Goal: Task Accomplishment & Management: Use online tool/utility

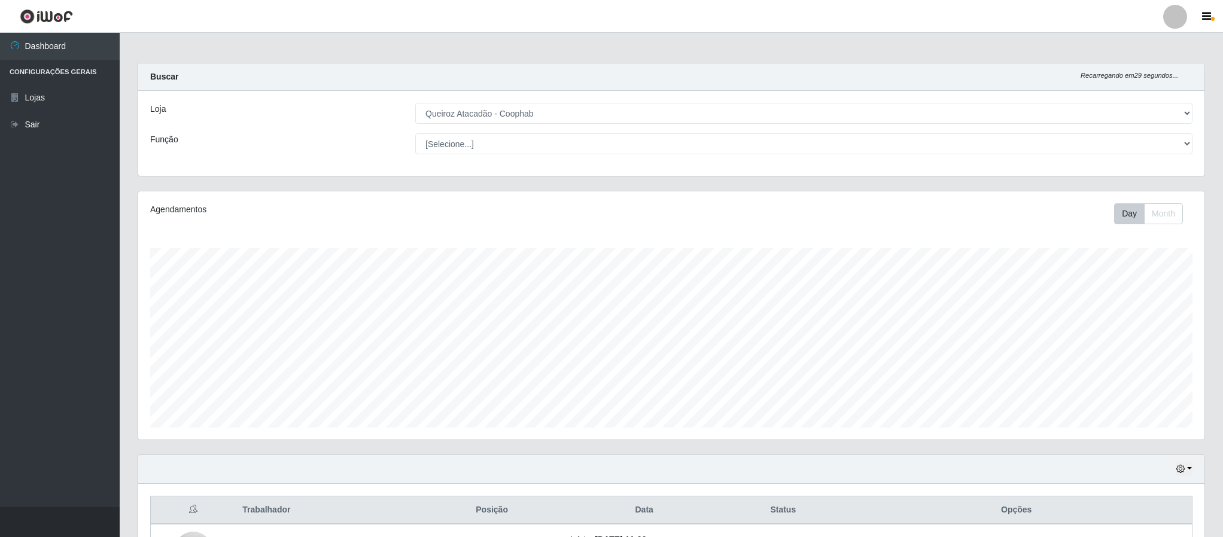
select select "463"
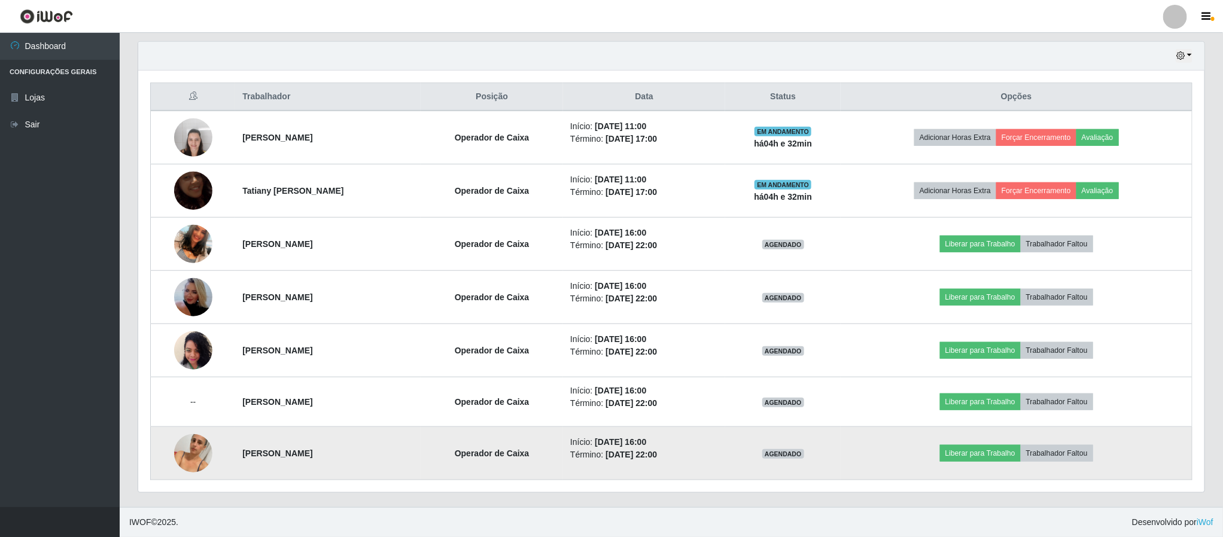
scroll to position [249, 1065]
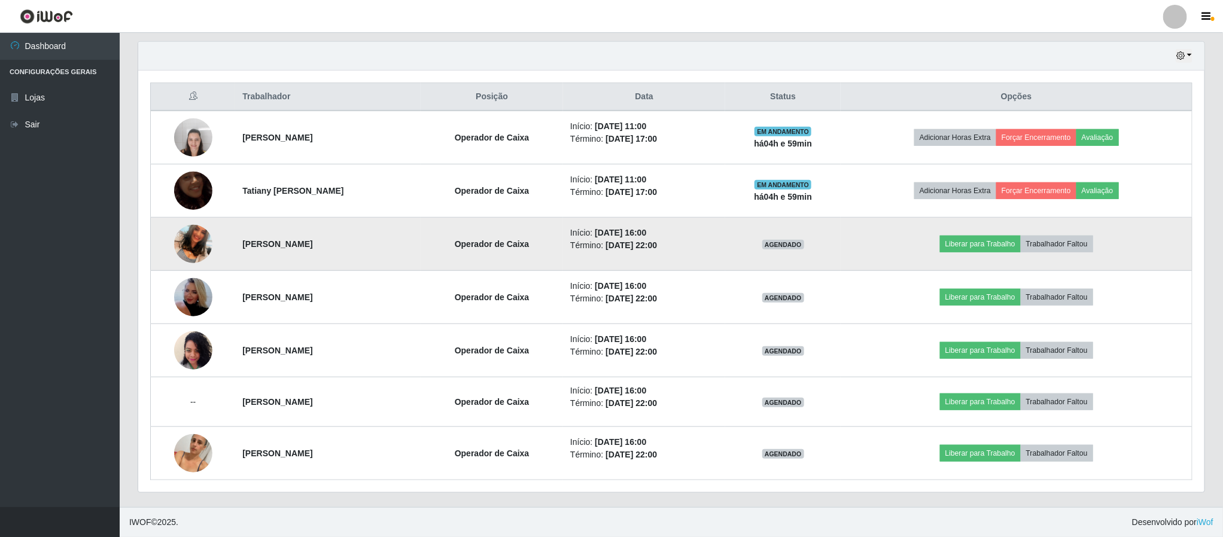
click at [188, 242] on img at bounding box center [193, 244] width 38 height 68
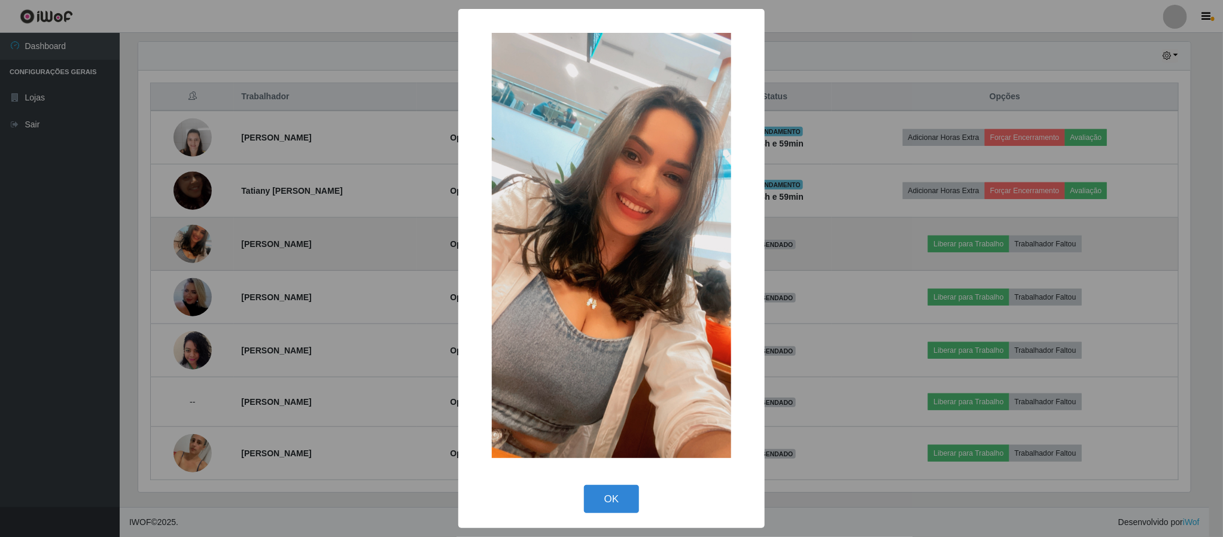
scroll to position [249, 1055]
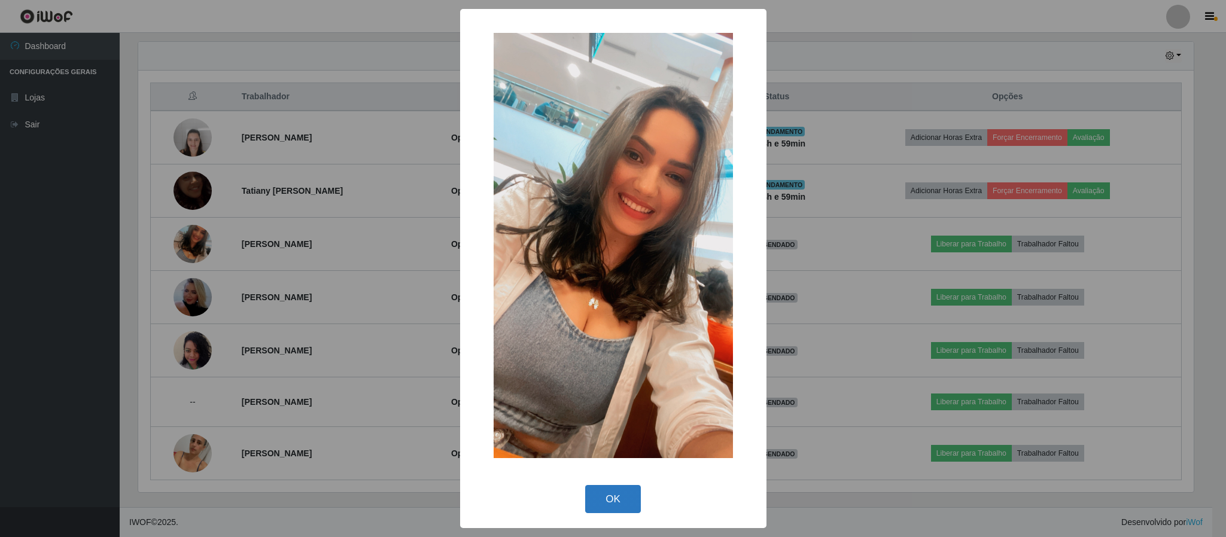
click at [618, 512] on button "OK" at bounding box center [613, 499] width 56 height 28
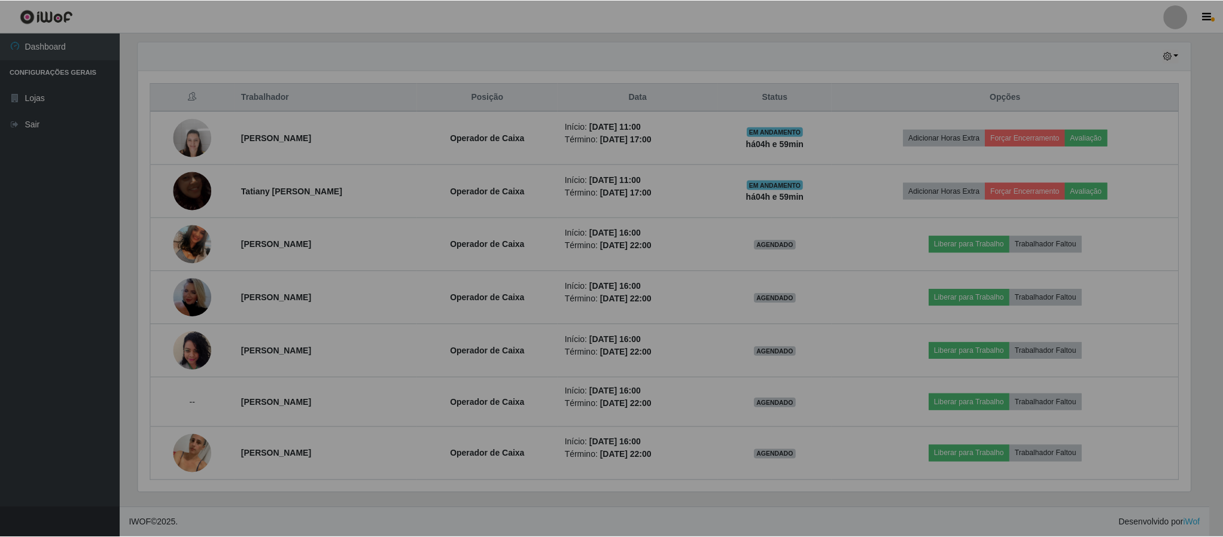
scroll to position [249, 1065]
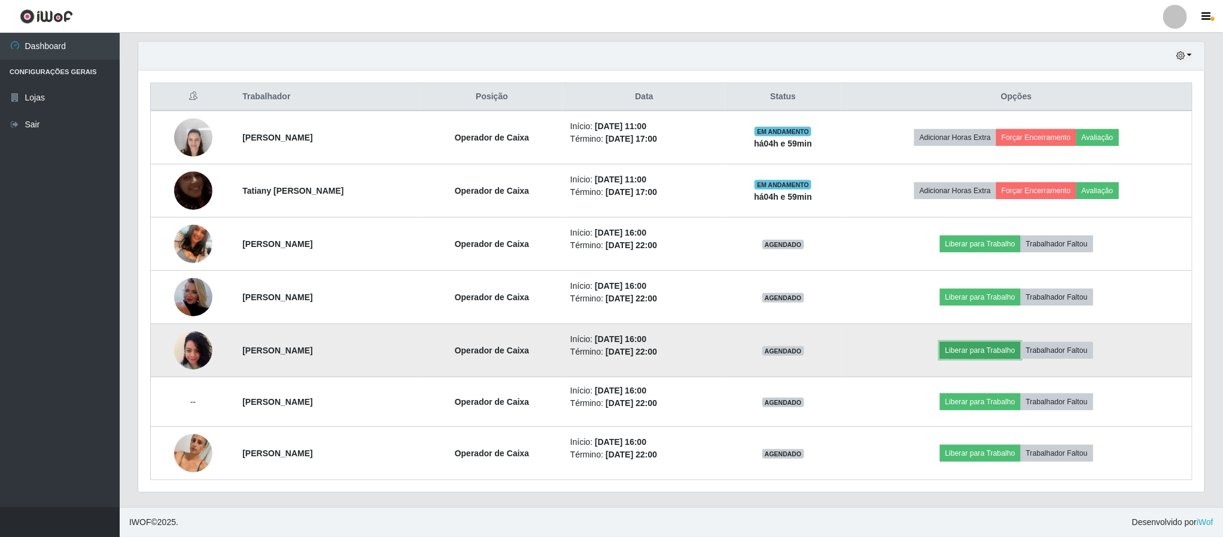
click at [998, 352] on button "Liberar para Trabalho" at bounding box center [980, 350] width 81 height 17
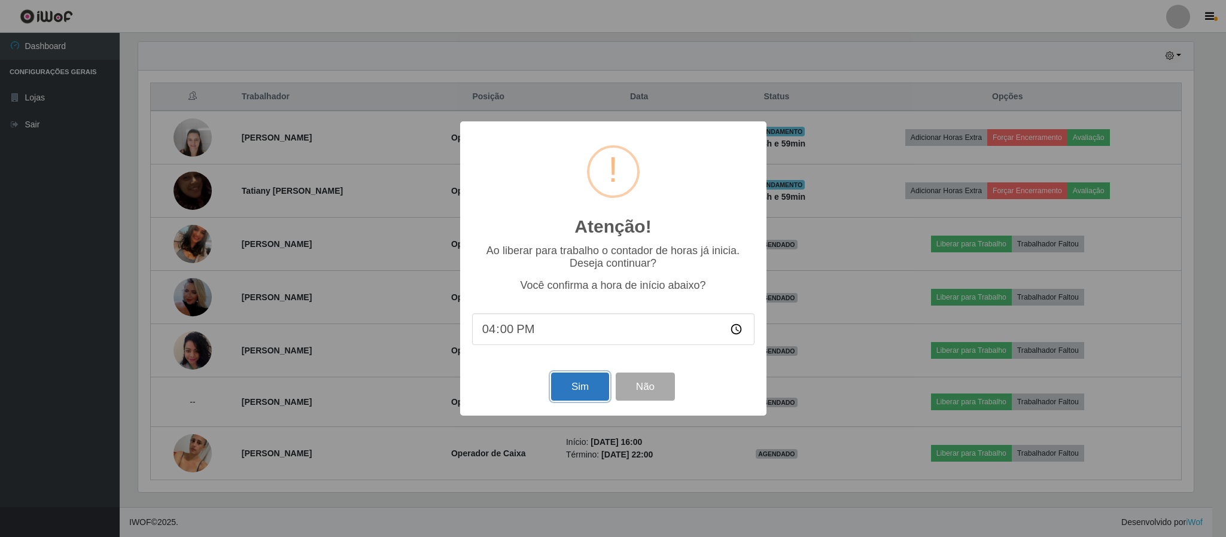
click at [580, 389] on button "Sim" at bounding box center [580, 387] width 58 height 28
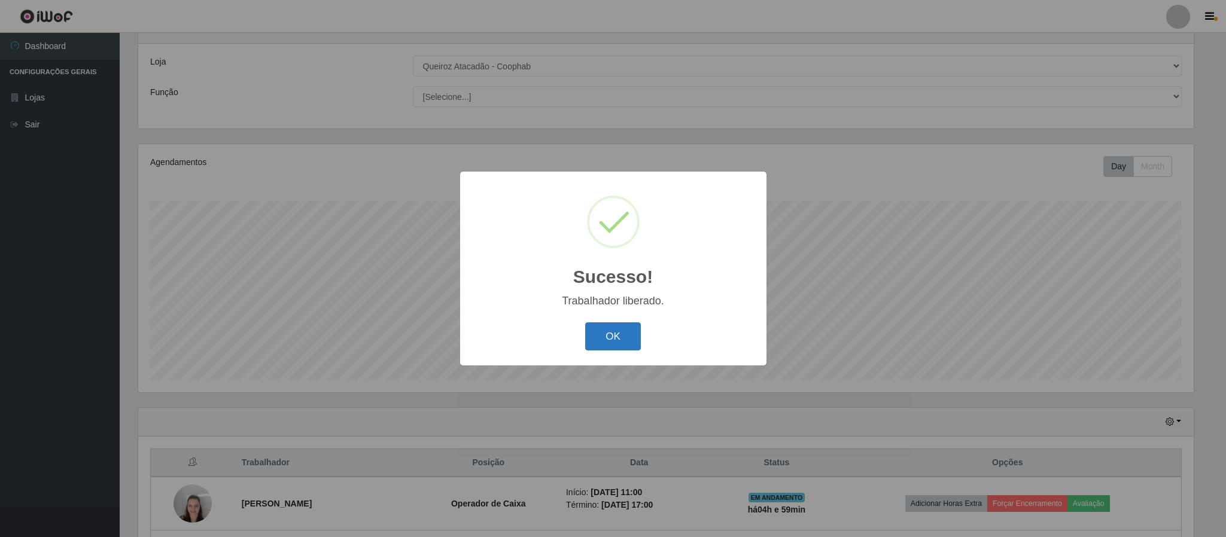
click at [620, 341] on button "OK" at bounding box center [613, 336] width 56 height 28
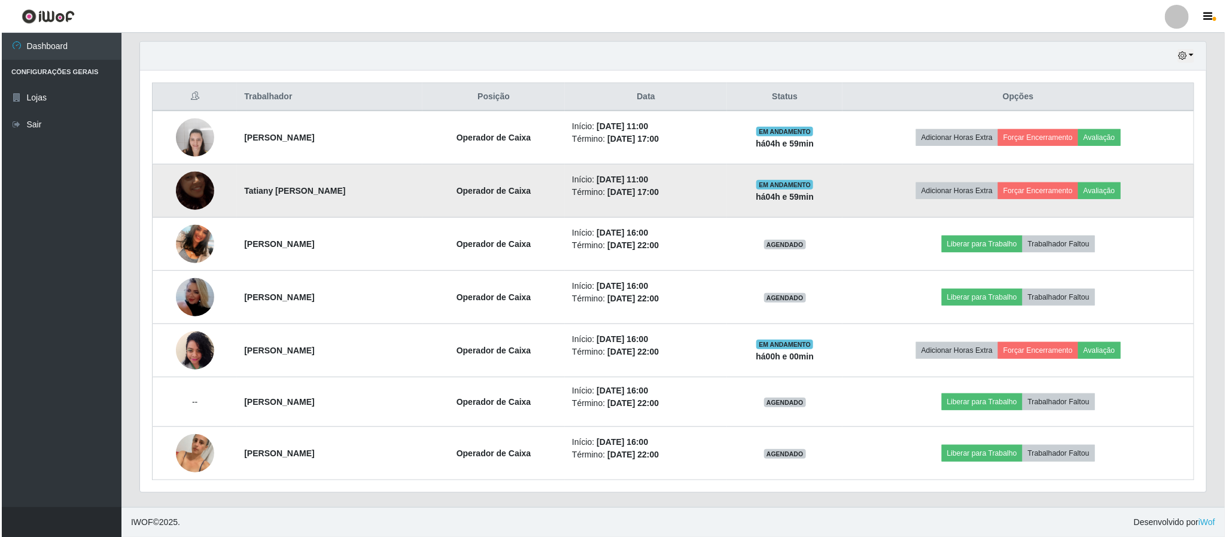
scroll to position [418, 0]
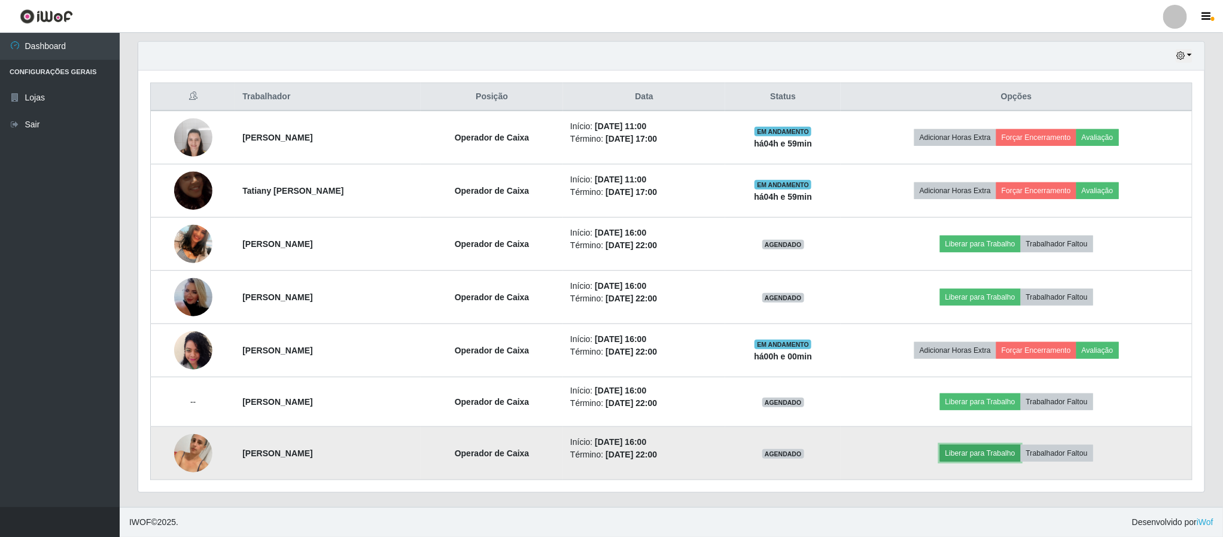
click at [996, 451] on button "Liberar para Trabalho" at bounding box center [980, 453] width 81 height 17
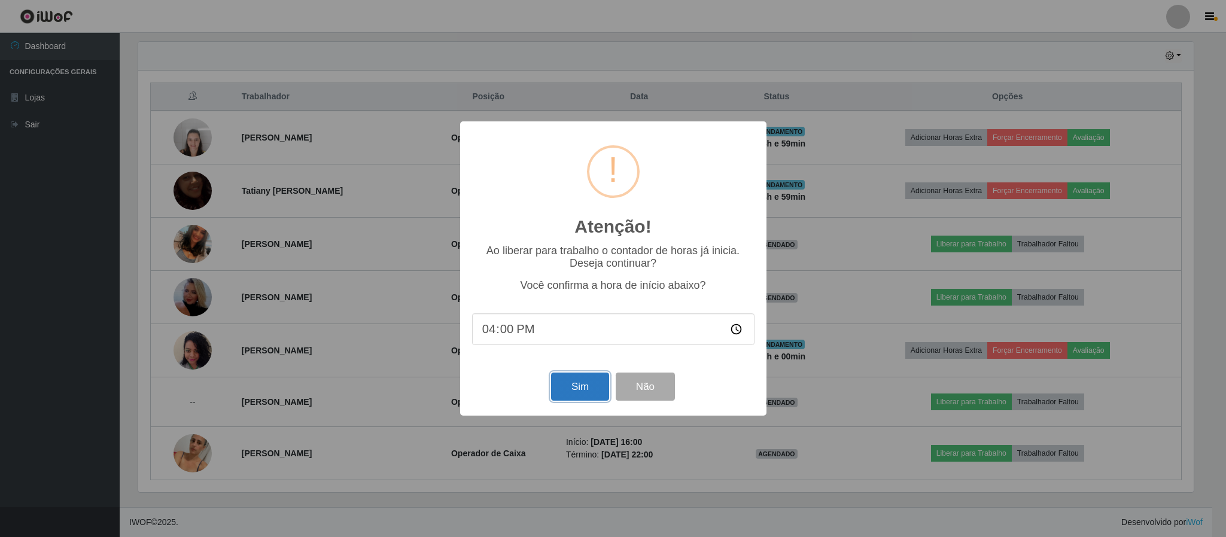
click at [585, 389] on button "Sim" at bounding box center [580, 387] width 58 height 28
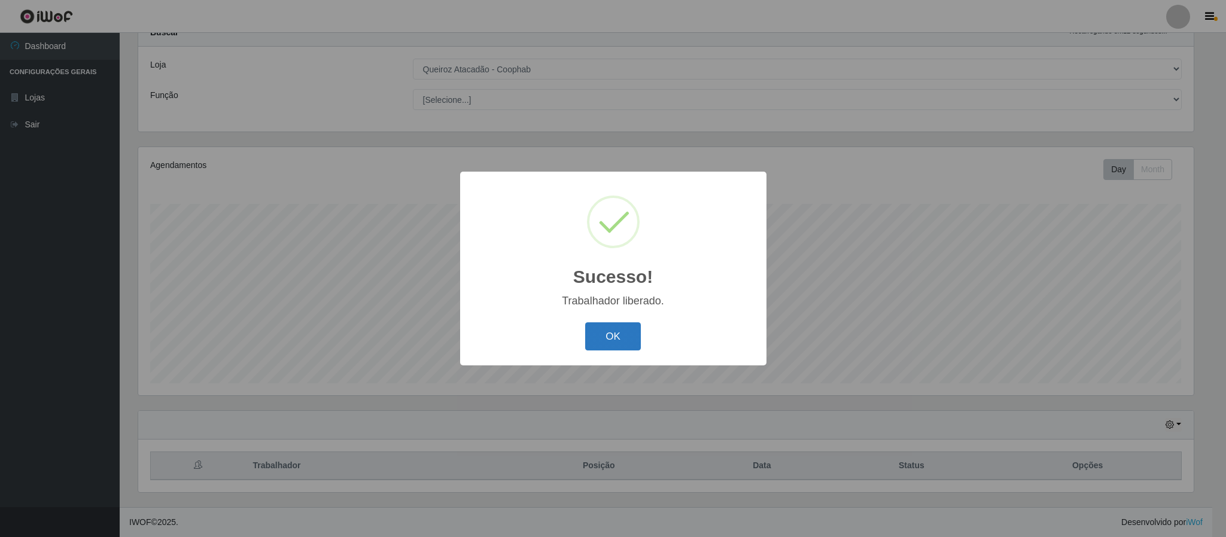
click at [616, 333] on button "OK" at bounding box center [613, 336] width 56 height 28
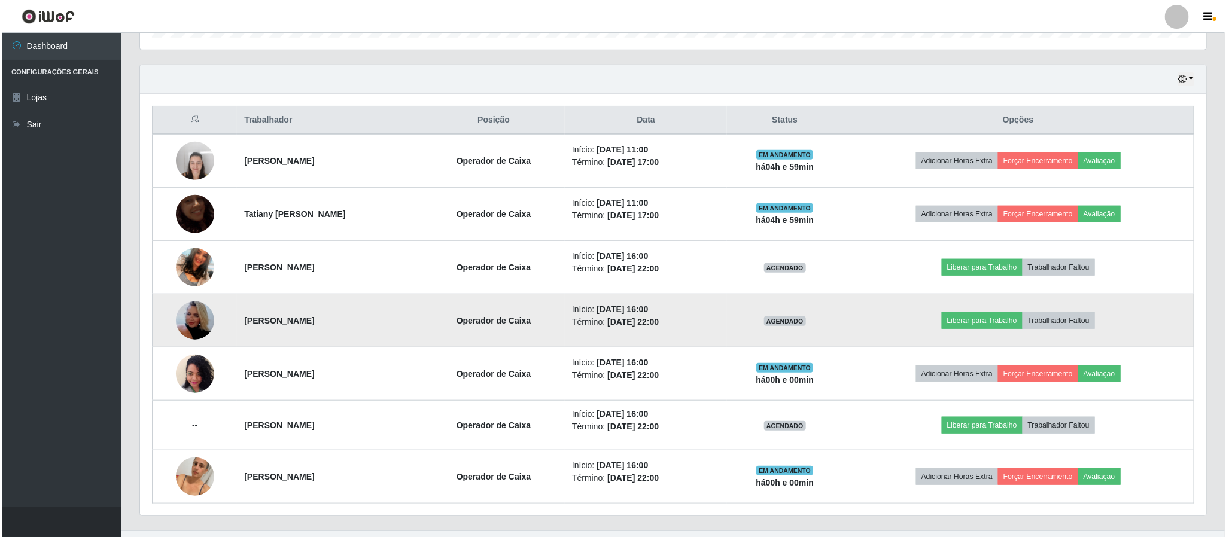
scroll to position [406, 0]
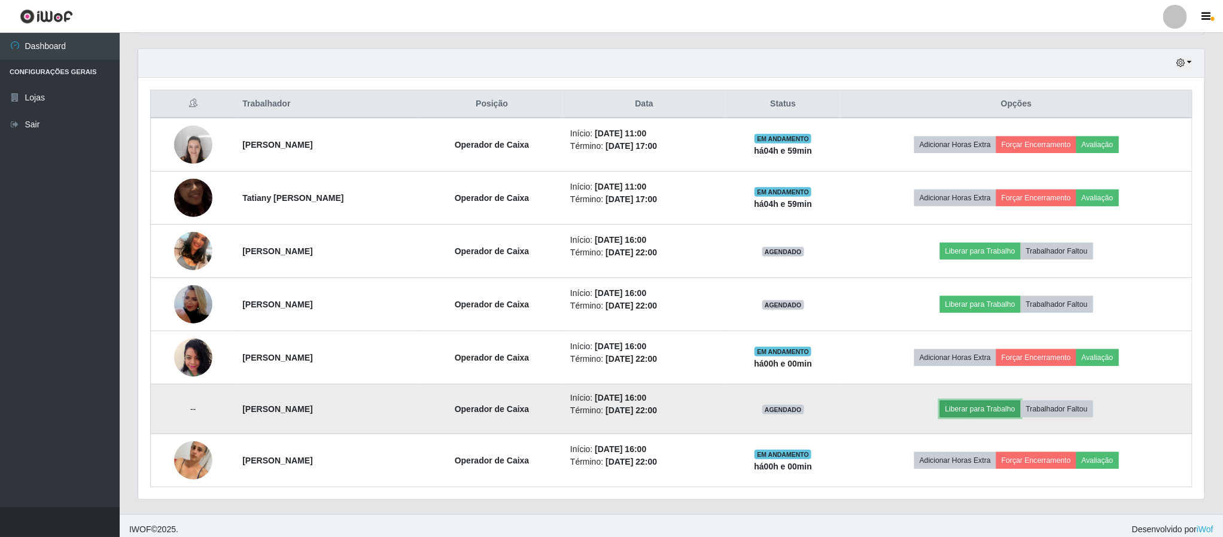
click at [992, 417] on button "Liberar para Trabalho" at bounding box center [980, 409] width 81 height 17
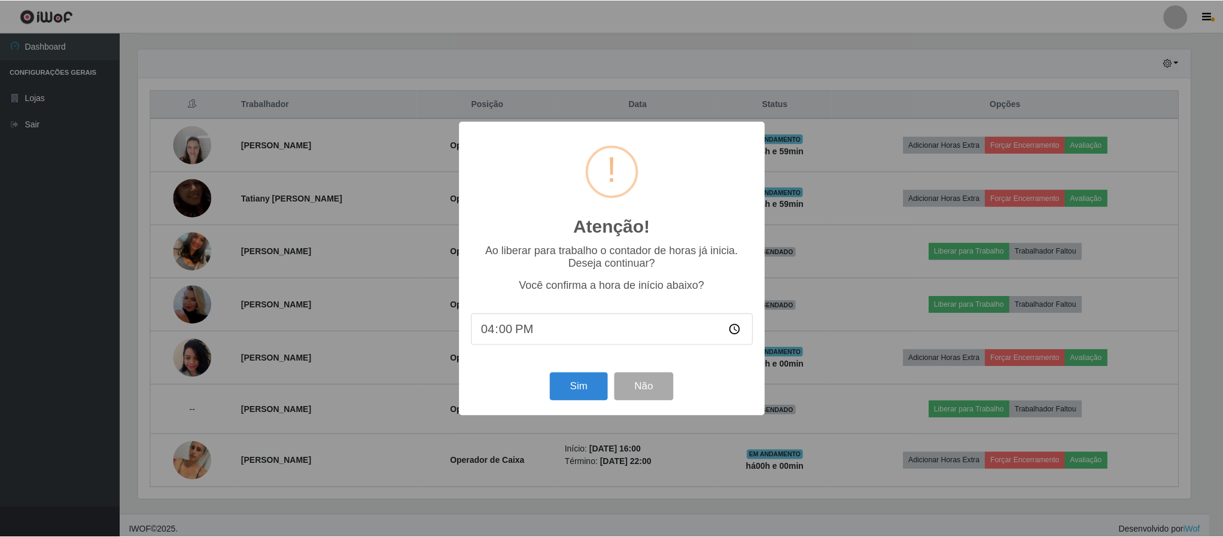
scroll to position [249, 1055]
click at [584, 397] on button "Sim" at bounding box center [580, 387] width 58 height 28
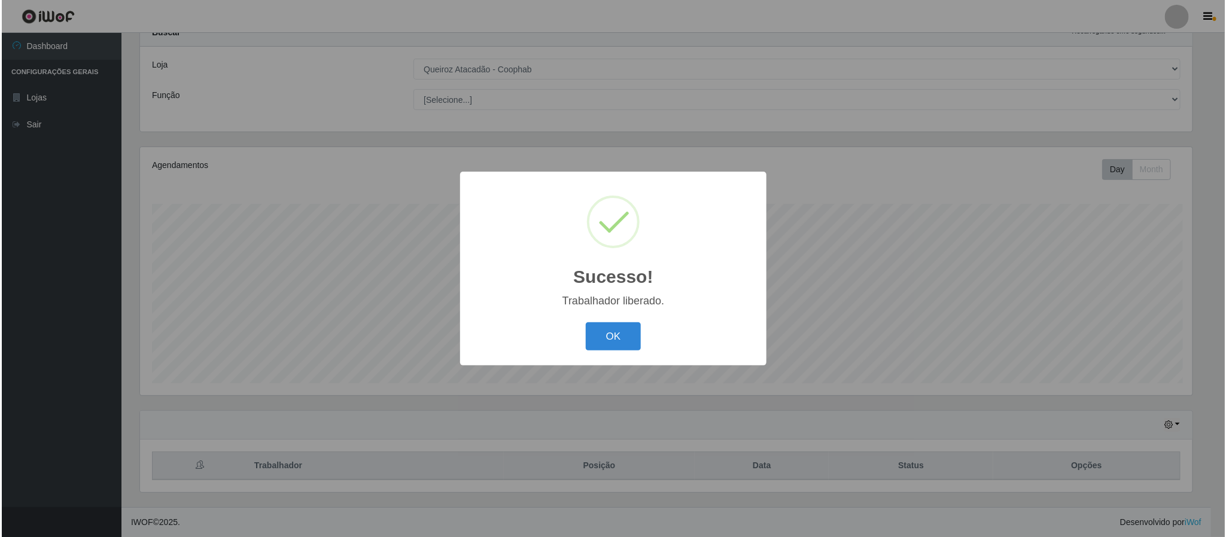
scroll to position [0, 0]
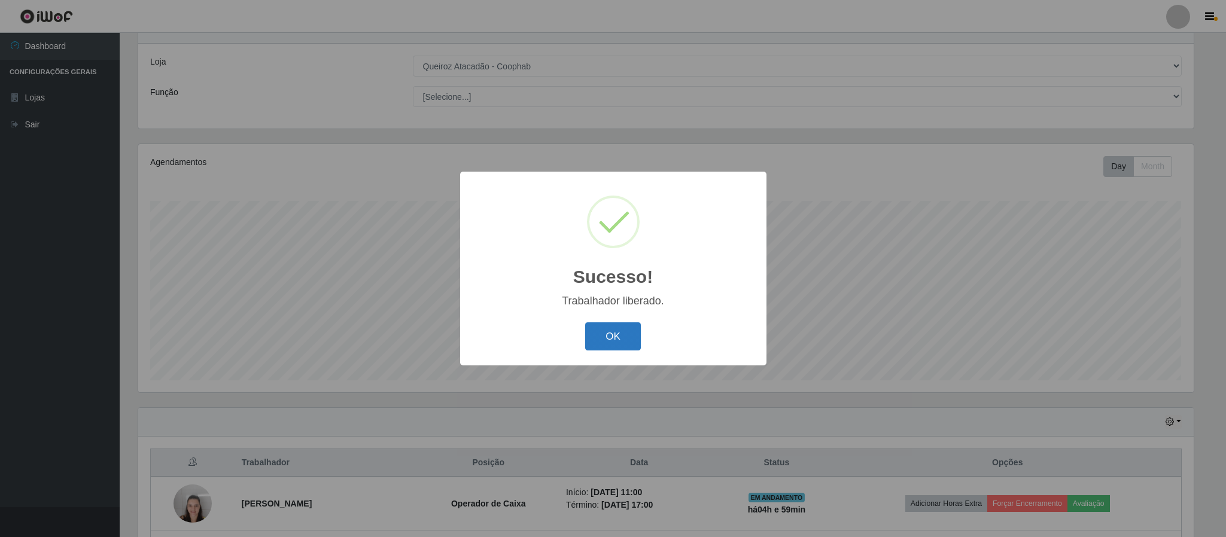
click at [619, 341] on button "OK" at bounding box center [613, 336] width 56 height 28
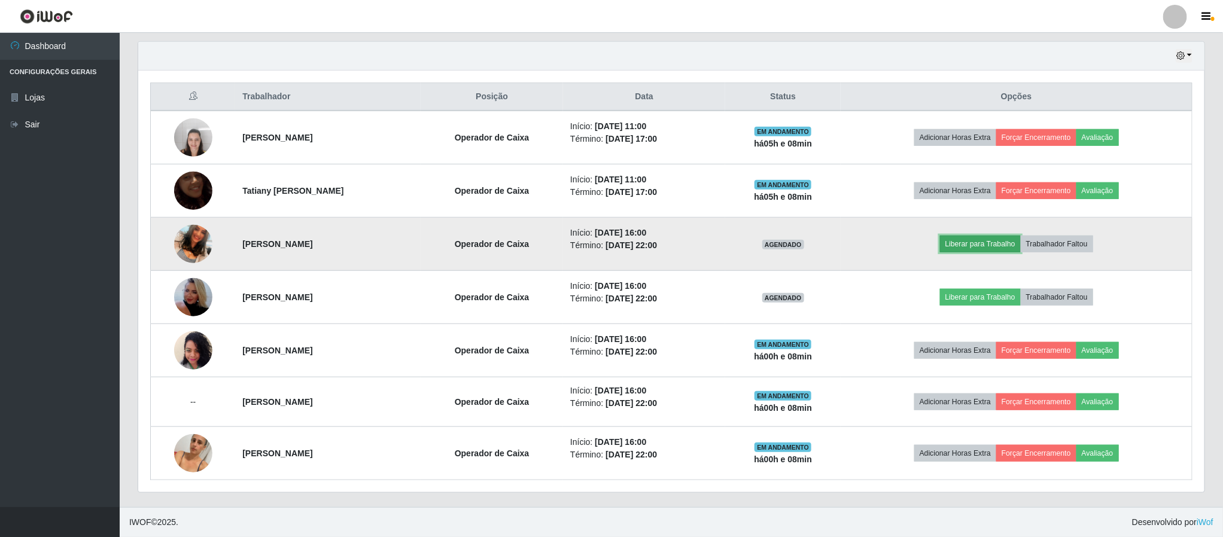
click at [991, 248] on button "Liberar para Trabalho" at bounding box center [980, 244] width 81 height 17
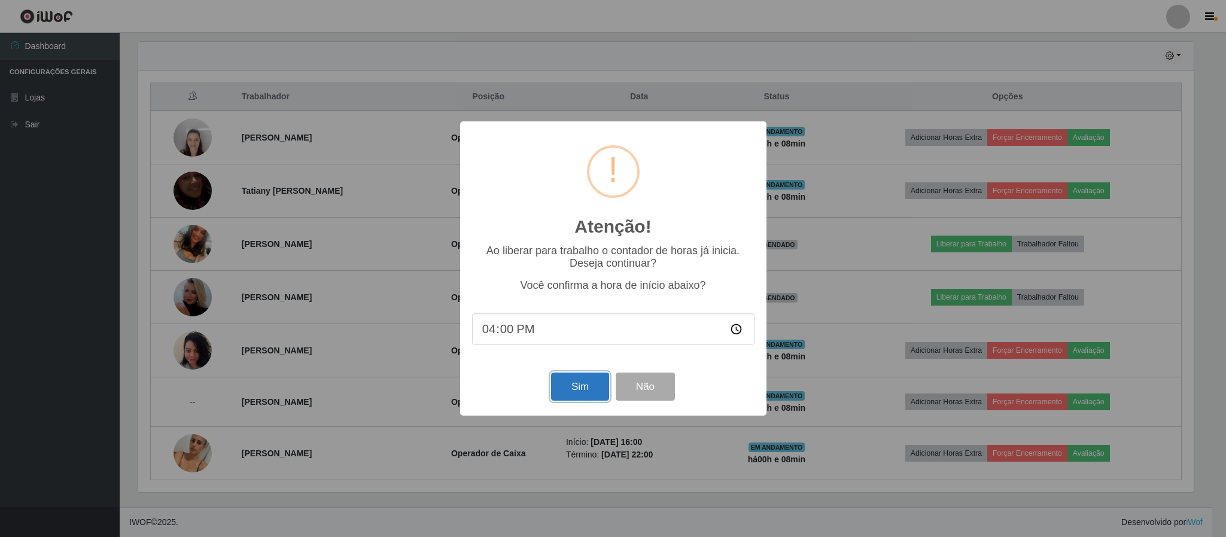
click at [578, 382] on button "Sim" at bounding box center [580, 387] width 58 height 28
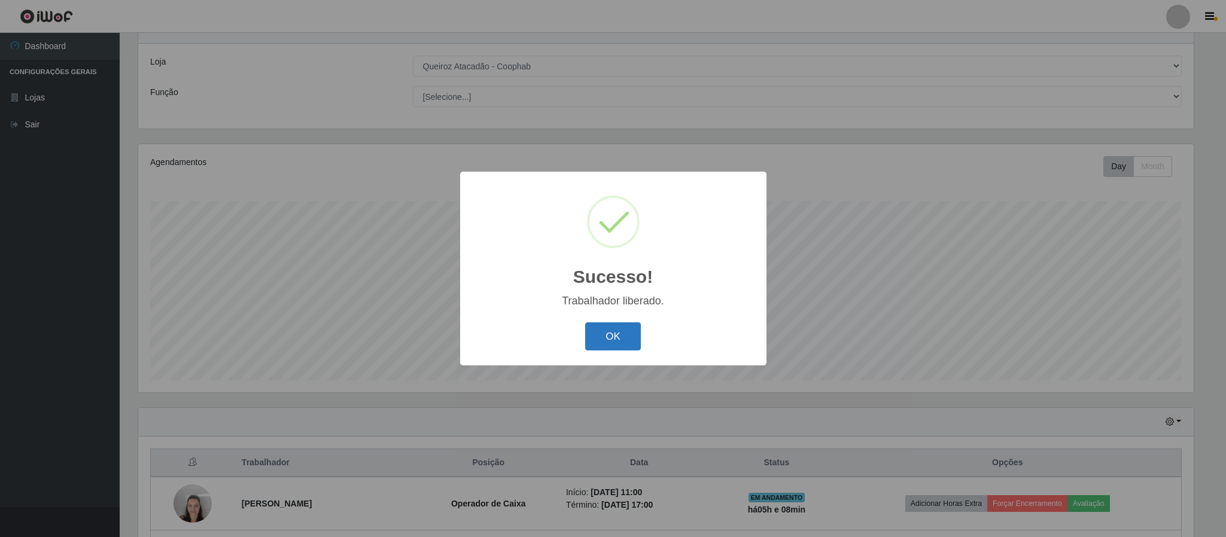
click at [614, 342] on button "OK" at bounding box center [613, 336] width 56 height 28
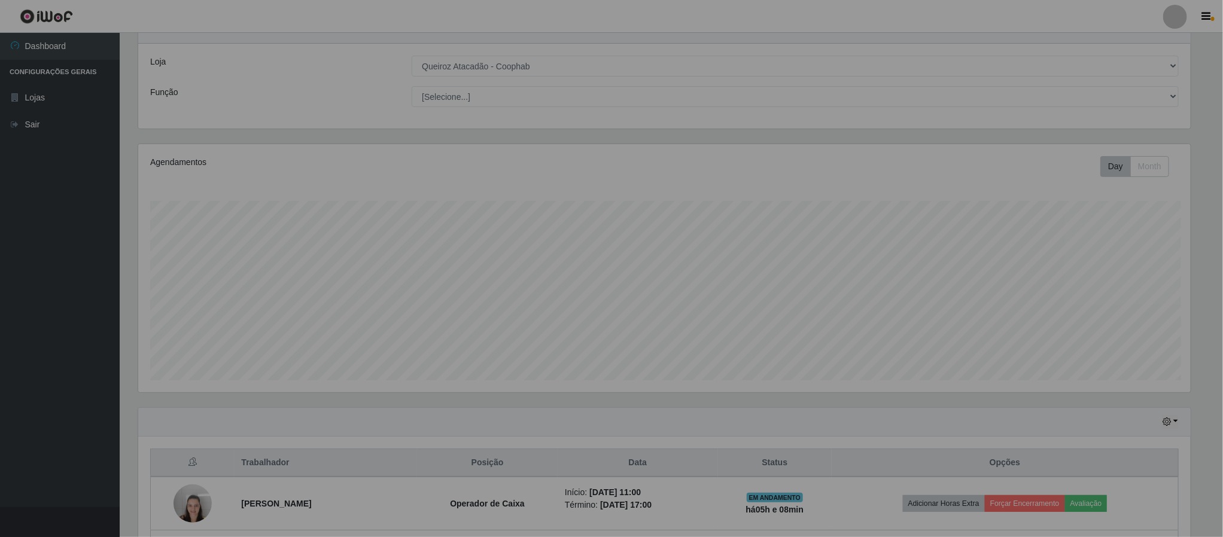
scroll to position [249, 1065]
